Goal: Information Seeking & Learning: Learn about a topic

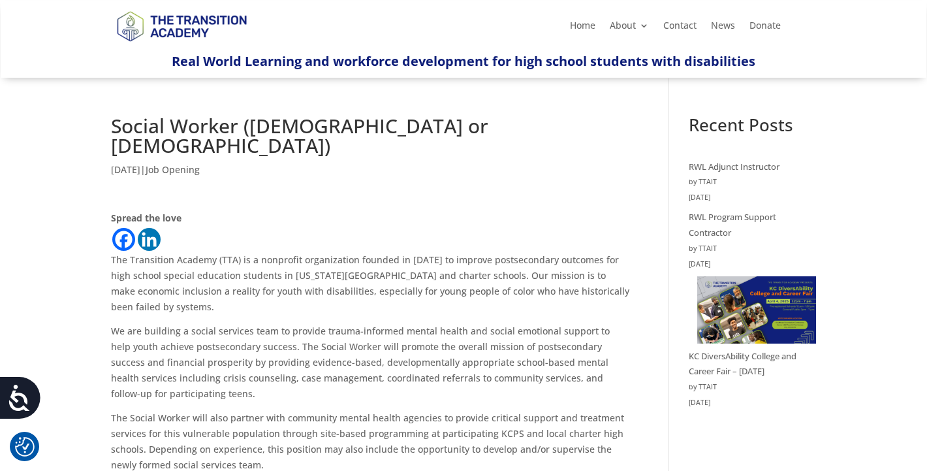
click at [295, 129] on h1 "Social Worker ([DEMOGRAPHIC_DATA] or [DEMOGRAPHIC_DATA])" at bounding box center [370, 139] width 519 height 46
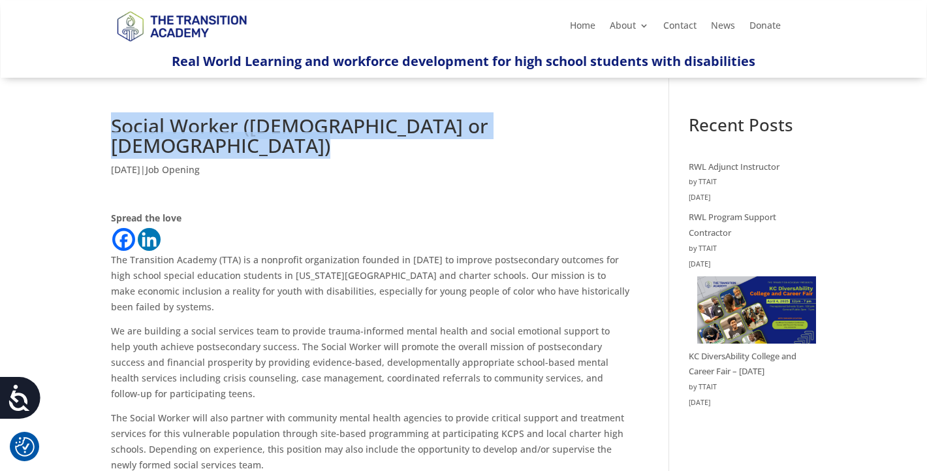
click at [295, 129] on h1 "Social Worker ([DEMOGRAPHIC_DATA] or [DEMOGRAPHIC_DATA])" at bounding box center [370, 139] width 519 height 46
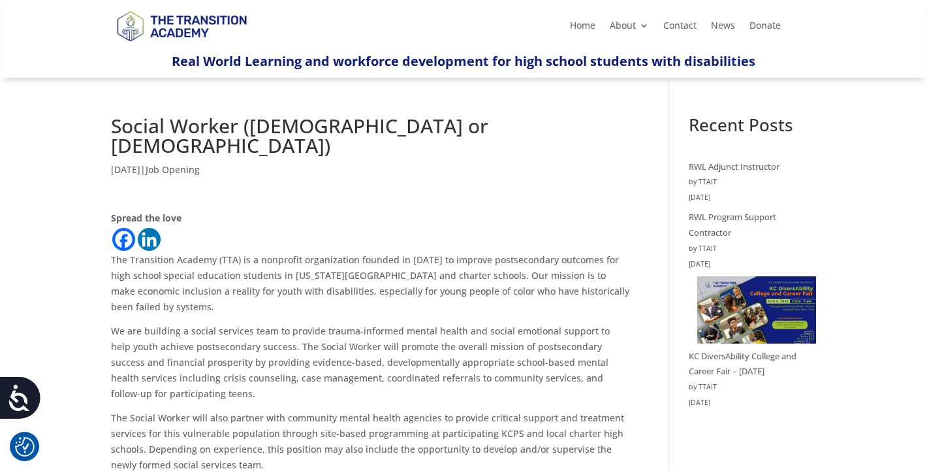
click at [220, 128] on h1 "Social Worker ([DEMOGRAPHIC_DATA] or [DEMOGRAPHIC_DATA])" at bounding box center [370, 139] width 519 height 46
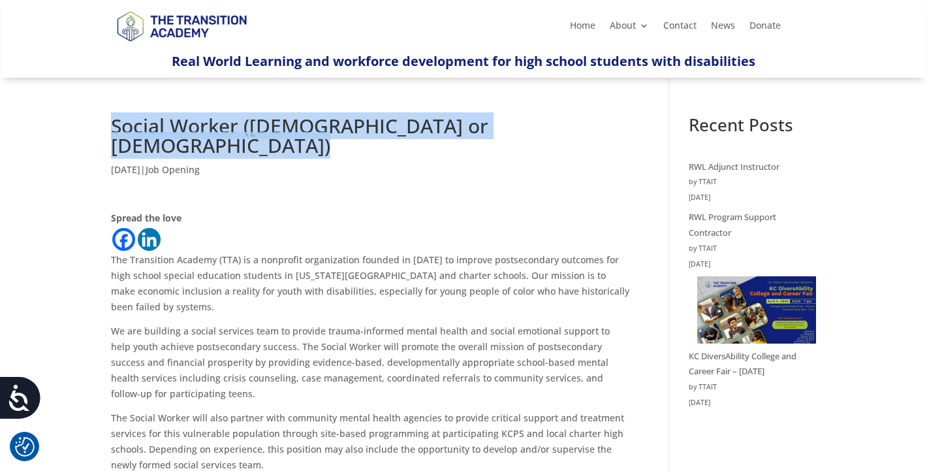
click at [220, 128] on h1 "Social Worker ([DEMOGRAPHIC_DATA] or [DEMOGRAPHIC_DATA])" at bounding box center [370, 139] width 519 height 46
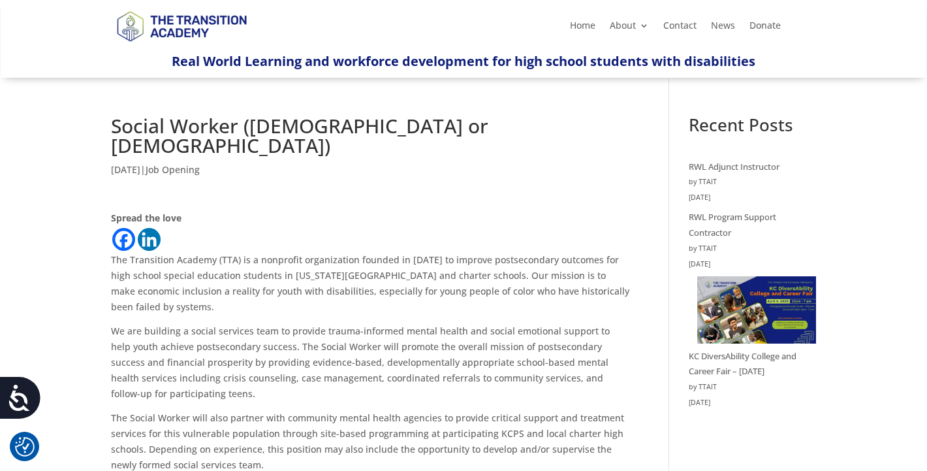
click at [292, 129] on h1 "Social Worker ([DEMOGRAPHIC_DATA] or [DEMOGRAPHIC_DATA])" at bounding box center [370, 139] width 519 height 46
click at [160, 128] on h1 "Social Worker ([DEMOGRAPHIC_DATA] or [DEMOGRAPHIC_DATA])" at bounding box center [370, 139] width 519 height 46
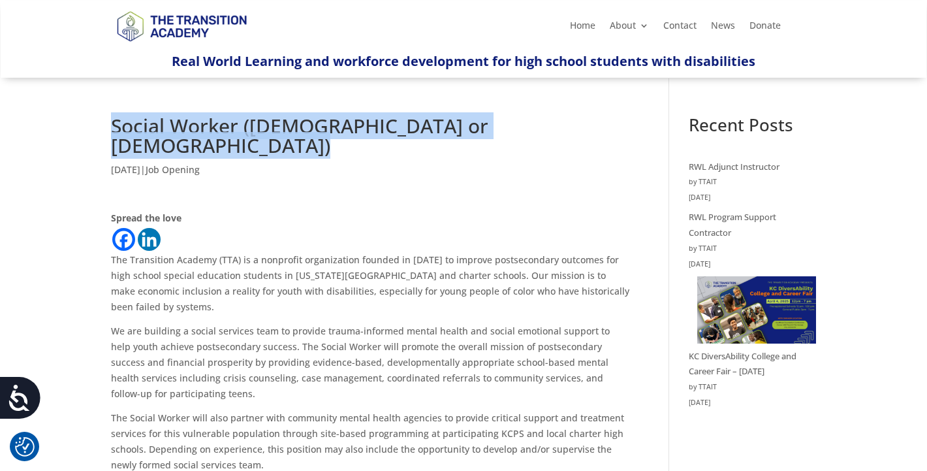
click at [160, 128] on h1 "Social Worker ([DEMOGRAPHIC_DATA] or [DEMOGRAPHIC_DATA])" at bounding box center [370, 139] width 519 height 46
click at [275, 131] on h1 "Social Worker ([DEMOGRAPHIC_DATA] or [DEMOGRAPHIC_DATA])" at bounding box center [370, 139] width 519 height 46
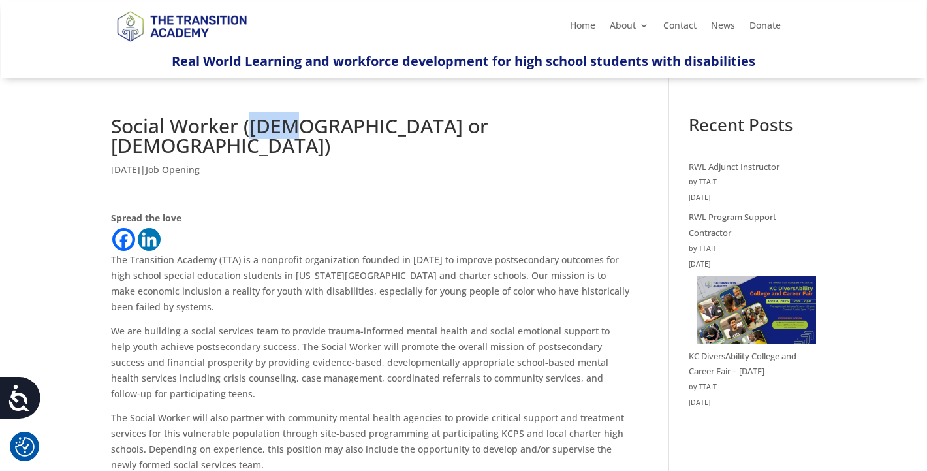
click at [275, 131] on h1 "Social Worker ([DEMOGRAPHIC_DATA] or [DEMOGRAPHIC_DATA])" at bounding box center [370, 139] width 519 height 46
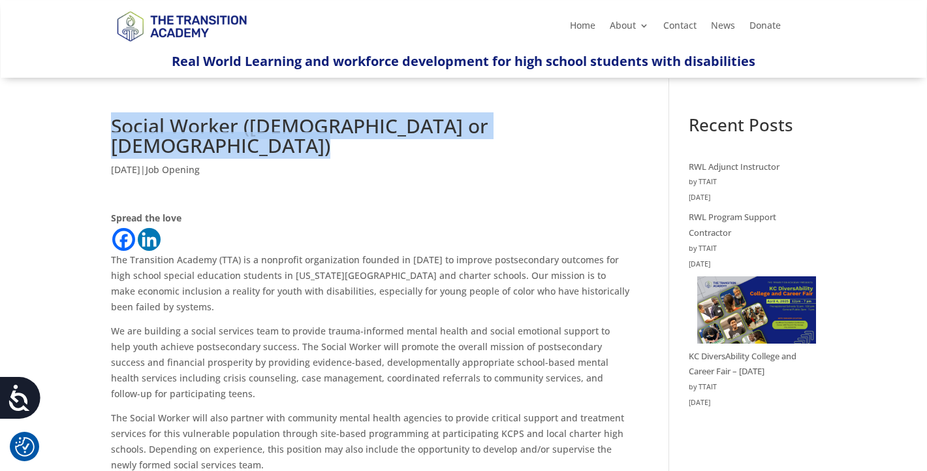
click at [275, 131] on h1 "Social Worker ([DEMOGRAPHIC_DATA] or [DEMOGRAPHIC_DATA])" at bounding box center [370, 139] width 519 height 46
click at [204, 133] on h1 "Social Worker ([DEMOGRAPHIC_DATA] or [DEMOGRAPHIC_DATA])" at bounding box center [370, 139] width 519 height 46
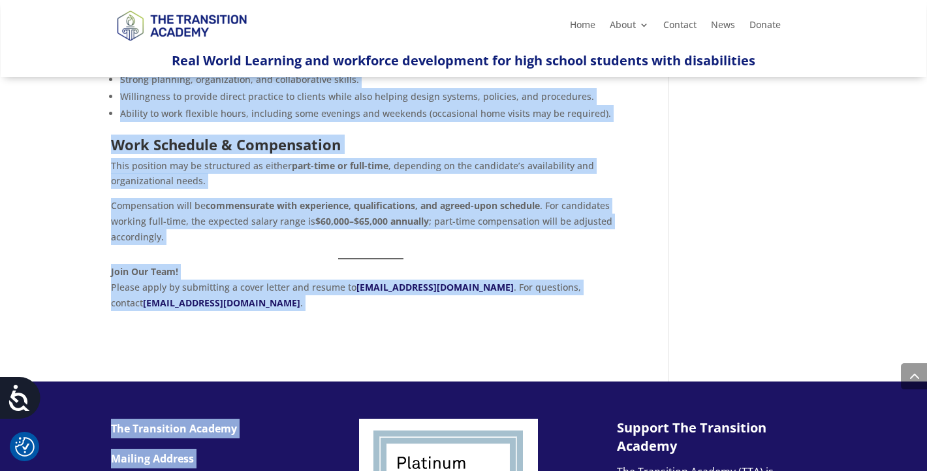
scroll to position [965, 0]
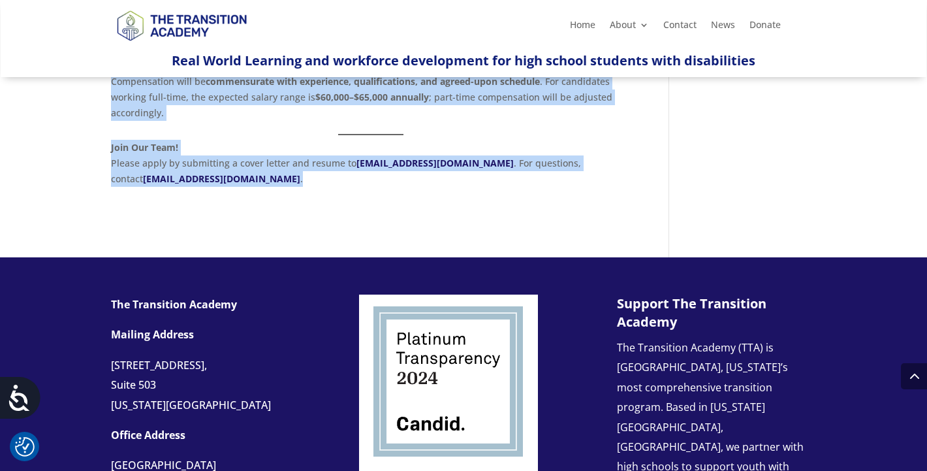
drag, startPoint x: 110, startPoint y: 221, endPoint x: 298, endPoint y: 174, distance: 194.0
copy div "The Transition Academy (TTA) is a nonprofit organization founded in [DATE] to i…"
